Goal: Navigation & Orientation: Go to known website

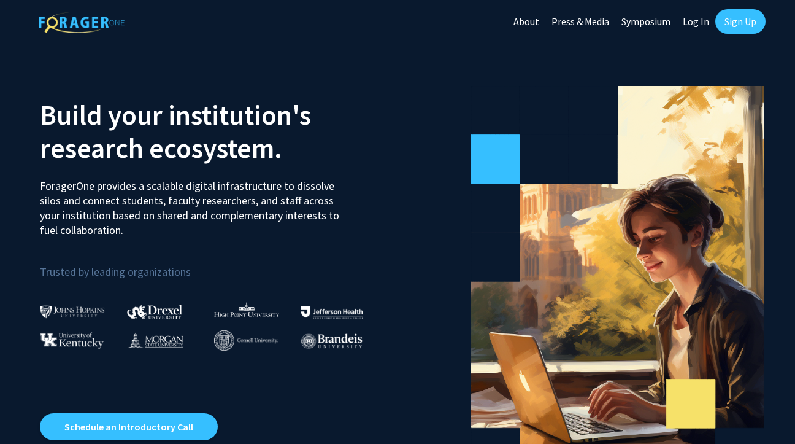
click at [703, 28] on link "Log In" at bounding box center [696, 21] width 39 height 43
select select
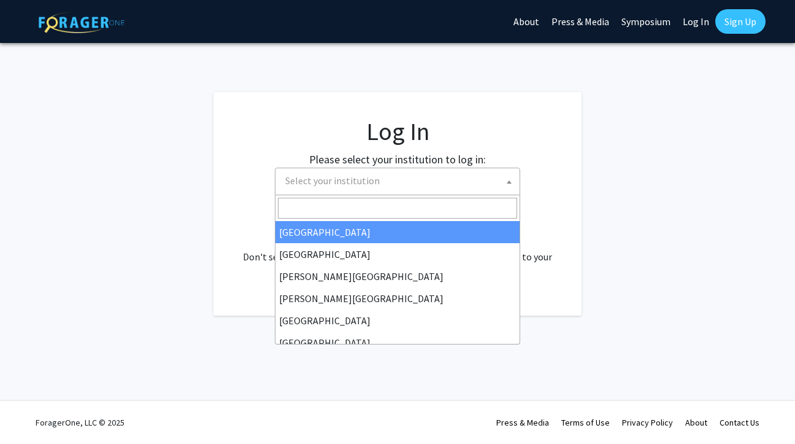
click at [460, 177] on span "Select your institution" at bounding box center [399, 180] width 239 height 25
click at [410, 196] on span at bounding box center [398, 208] width 244 height 26
click at [409, 207] on input "Search" at bounding box center [397, 208] width 239 height 21
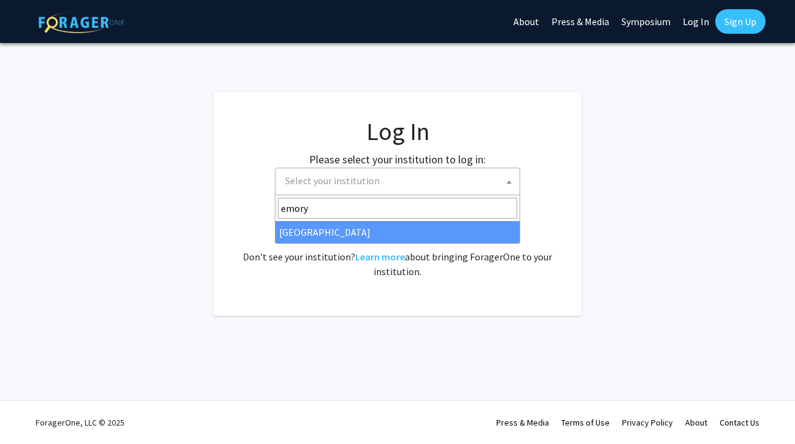
type input "emory"
select select "12"
